Goal: Download file/media

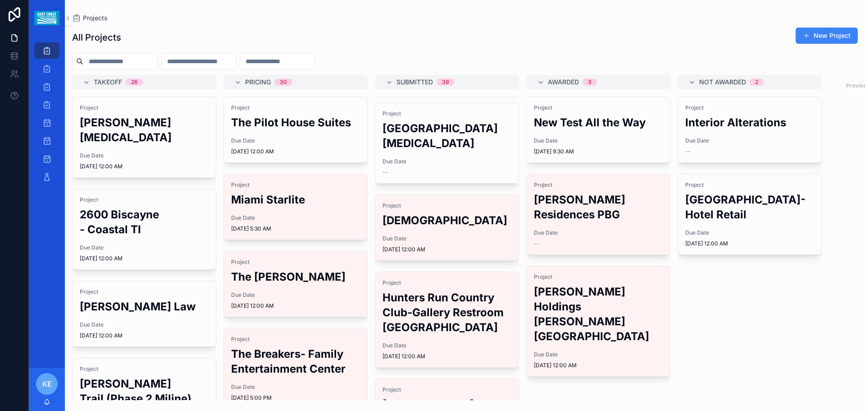
scroll to position [180, 0]
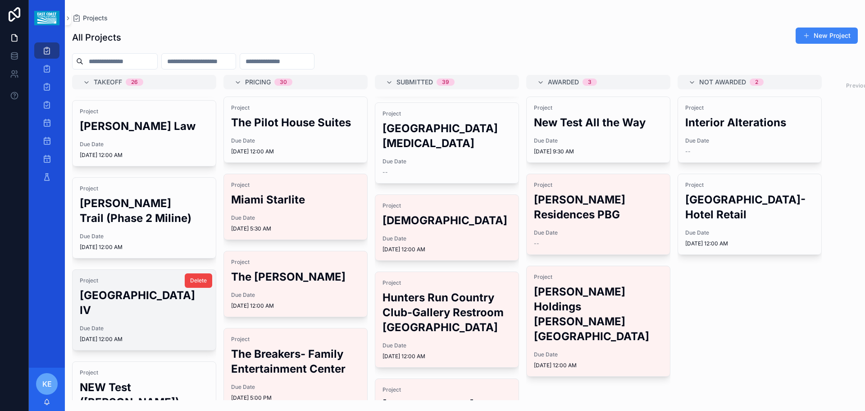
click at [133, 296] on h2 "[GEOGRAPHIC_DATA] IV" at bounding box center [144, 302] width 129 height 30
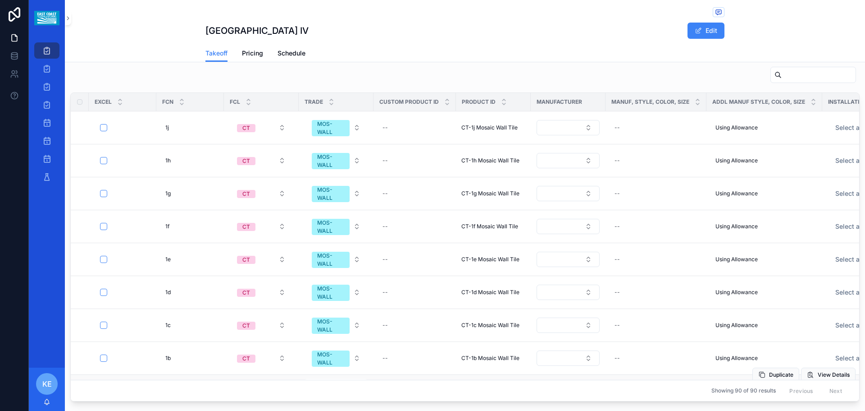
scroll to position [90, 0]
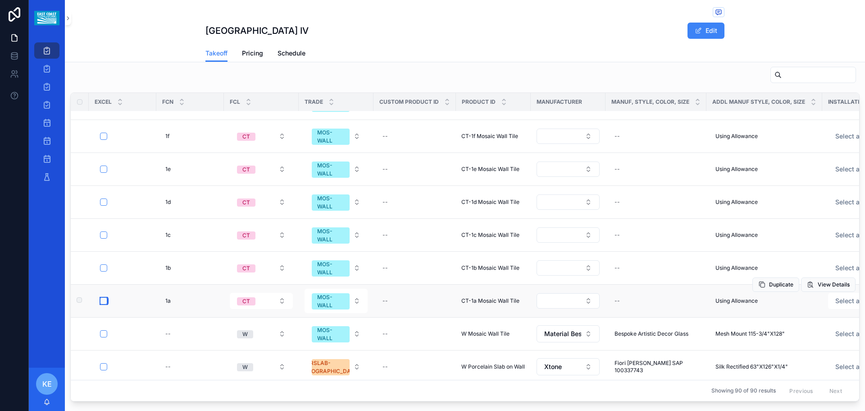
click at [102, 297] on button "scrollable content" at bounding box center [103, 300] width 7 height 7
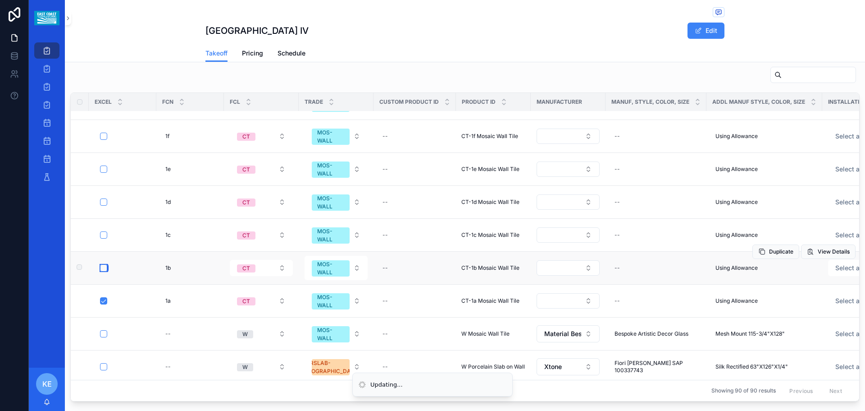
click at [103, 264] on button "scrollable content" at bounding box center [103, 267] width 7 height 7
click at [104, 198] on button "scrollable content" at bounding box center [103, 201] width 7 height 7
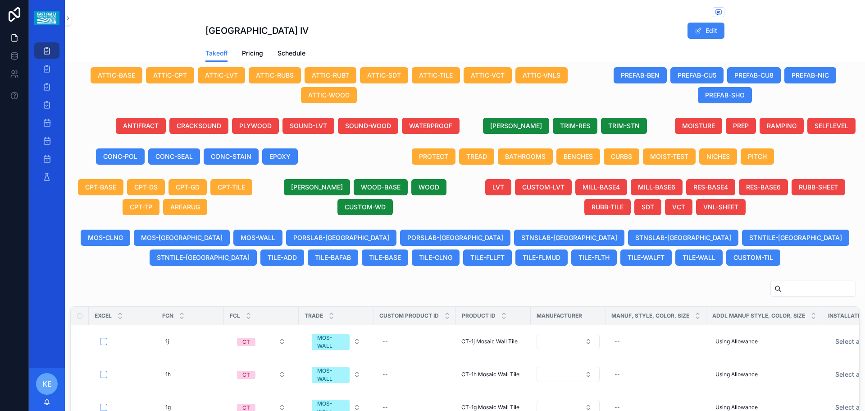
scroll to position [0, 0]
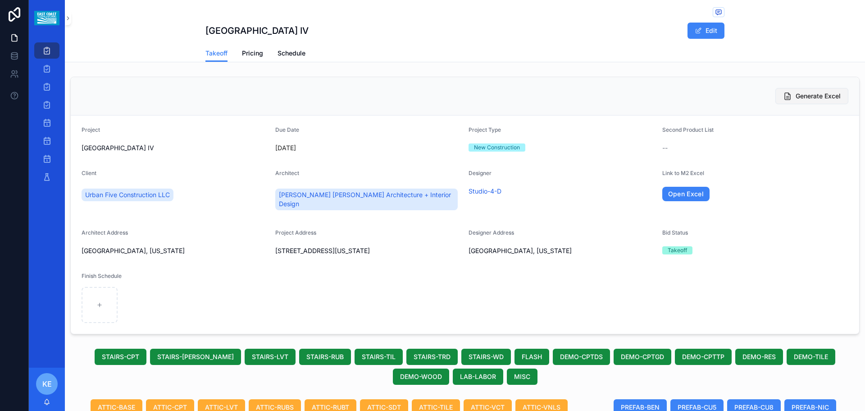
click at [810, 95] on span "Generate Excel" at bounding box center [818, 95] width 45 height 9
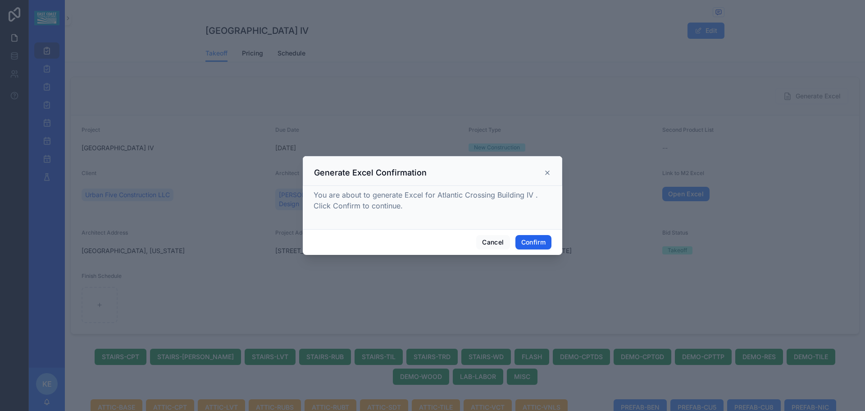
click at [546, 247] on button "Confirm" at bounding box center [533, 242] width 36 height 14
